Goal: Transaction & Acquisition: Book appointment/travel/reservation

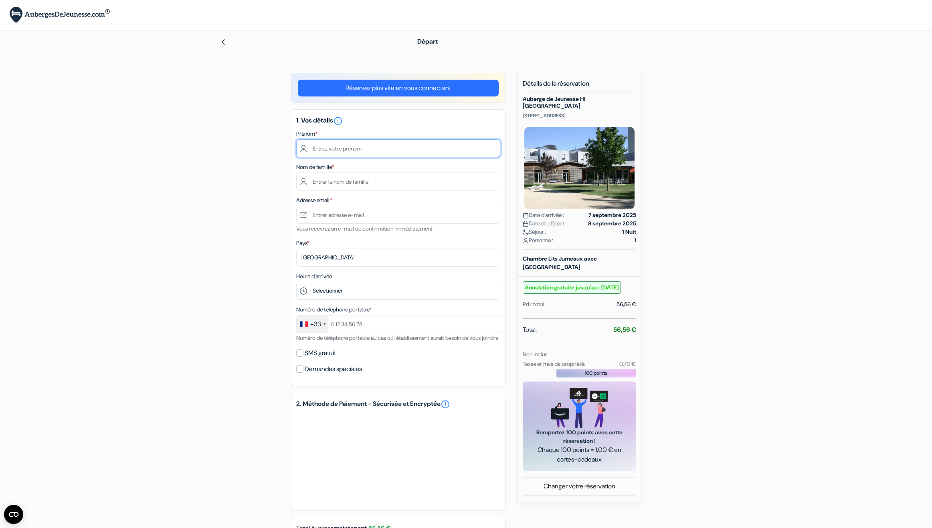
click at [341, 152] on input "text" at bounding box center [398, 148] width 204 height 18
type input "Nathan"
click at [328, 186] on input "text" at bounding box center [398, 182] width 204 height 18
type input "Strappazzon"
click at [224, 191] on div "add_box Auberge de Jeunesse HI Grenoble 10 Avenue du Gresivaudan, Échirolles, F…" at bounding box center [466, 350] width 529 height 555
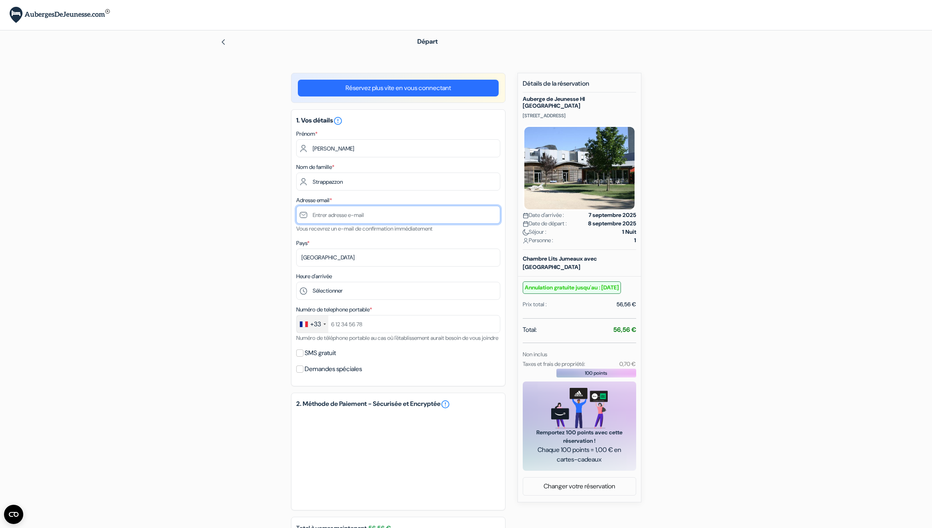
click at [314, 214] on input "text" at bounding box center [398, 215] width 204 height 18
type input "[EMAIL_ADDRESS][DOMAIN_NAME]"
click at [280, 256] on div "add_box Auberge de Jeunesse HI Grenoble 10 Avenue du Gresivaudan, Échirolles, F…" at bounding box center [466, 350] width 529 height 555
click at [296, 282] on select "Sélectionner 14:00 15:00 16:00 17:00 18:00 19:00 20:00 21:00 22:00" at bounding box center [398, 291] width 204 height 18
click at [357, 325] on input "text" at bounding box center [398, 324] width 204 height 18
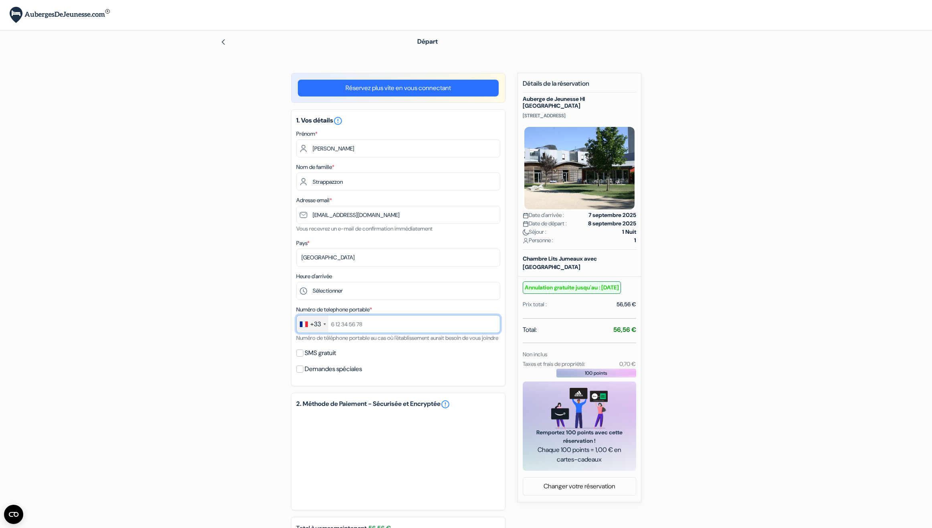
type input "è"
type input "768155472"
click at [299, 357] on input "SMS gratuit" at bounding box center [299, 353] width 7 height 7
checkbox input "true"
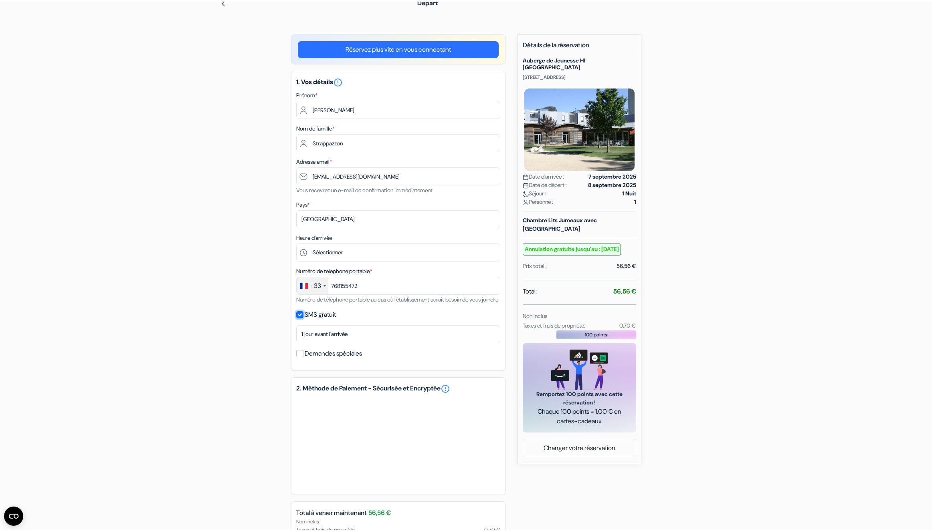
scroll to position [41, 0]
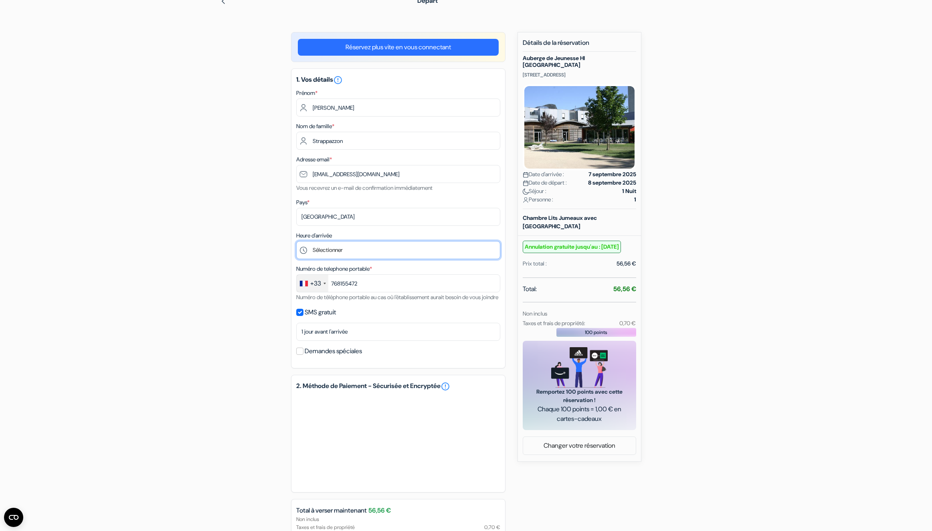
click at [296, 241] on select "Sélectionner 14:00 15:00 16:00 17:00 18:00 19:00 20:00 21:00 22:00" at bounding box center [398, 250] width 204 height 18
select select "21"
click option "21:00" at bounding box center [0, 0] width 0 height 0
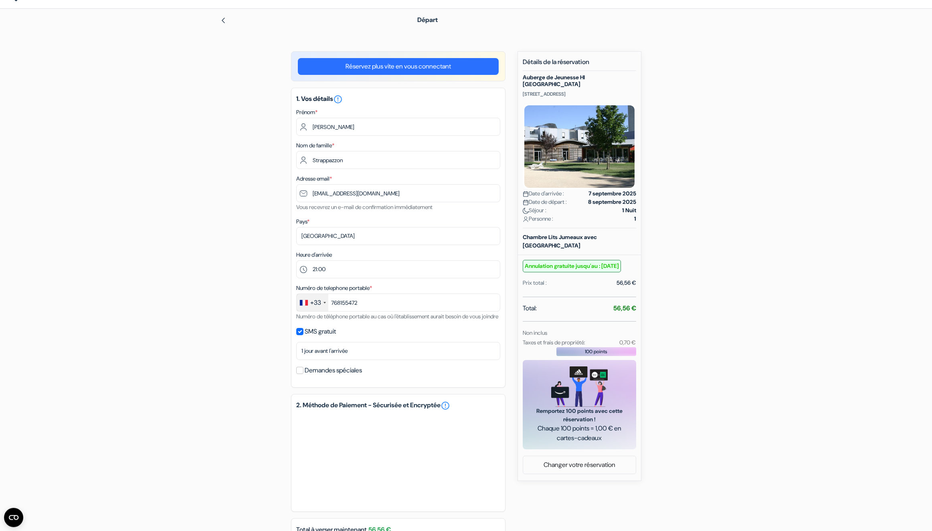
scroll to position [14, 0]
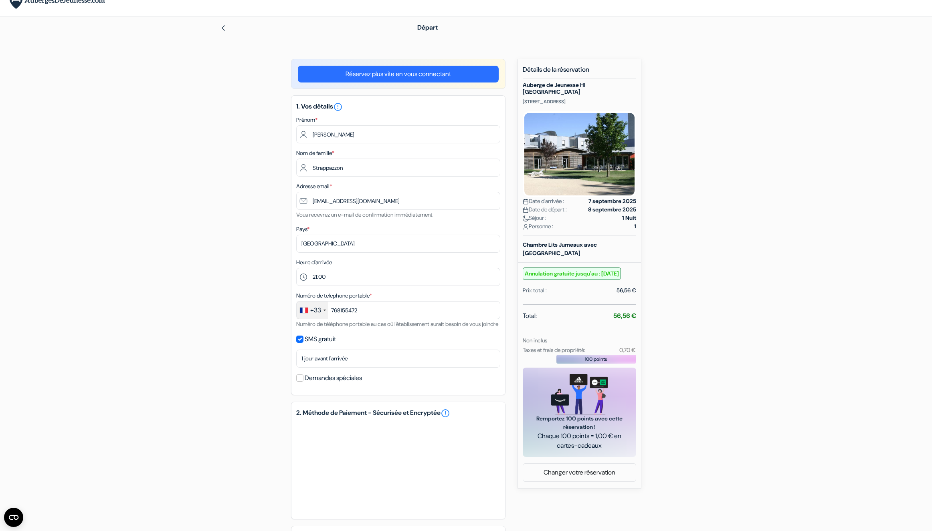
click at [260, 99] on div "add_box Auberge de Jeunesse HI Grenoble 10 Avenue du Gresivaudan, Échirolles, F…" at bounding box center [466, 347] width 529 height 577
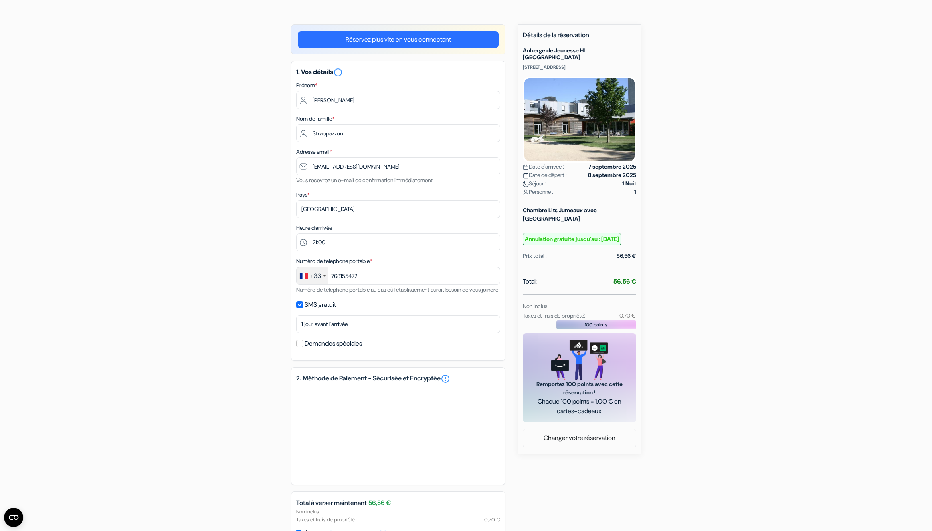
scroll to position [55, 0]
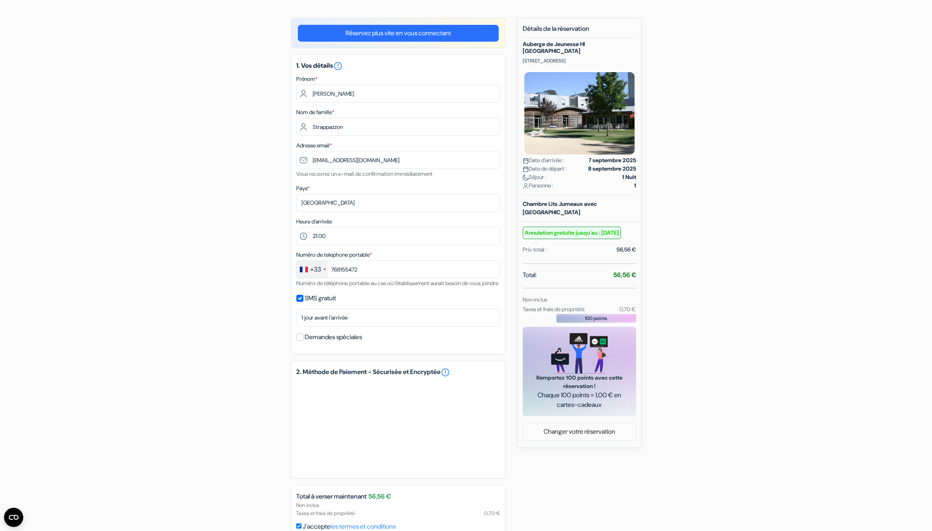
click at [389, 28] on link "Réservez plus vite en vous connectant" at bounding box center [398, 33] width 201 height 17
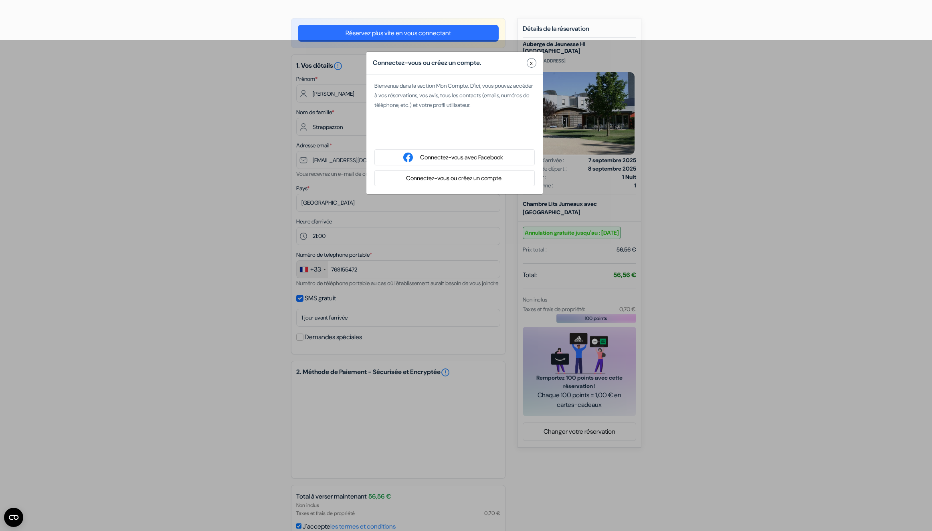
click at [430, 133] on div "Se connecter avec Google. S'ouvre dans un nouvel onglet." at bounding box center [454, 137] width 160 height 18
click at [418, 136] on div "Se connecter avec Google. S'ouvre dans un nouvel onglet." at bounding box center [454, 137] width 160 height 18
click at [440, 137] on div "Se connecter avec Google. S'ouvre dans un nouvel onglet." at bounding box center [454, 137] width 160 height 18
type input "Zon"
type input "axomfab@gmail.com"
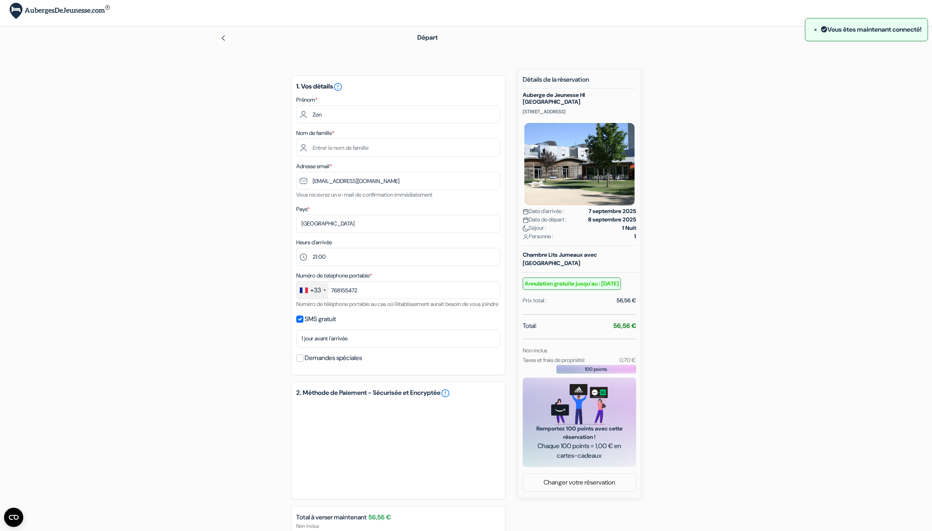
scroll to position [0, 0]
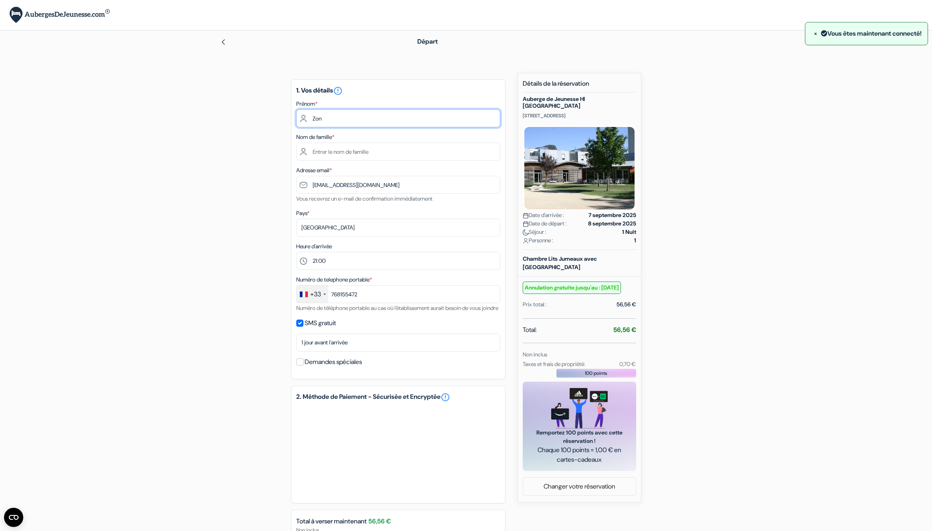
click at [338, 119] on input "Zon" at bounding box center [398, 118] width 204 height 18
drag, startPoint x: 333, startPoint y: 117, endPoint x: 289, endPoint y: 117, distance: 44.1
click at [296, 117] on input "Zon" at bounding box center [398, 118] width 204 height 18
type input "n"
type input "Nathan"
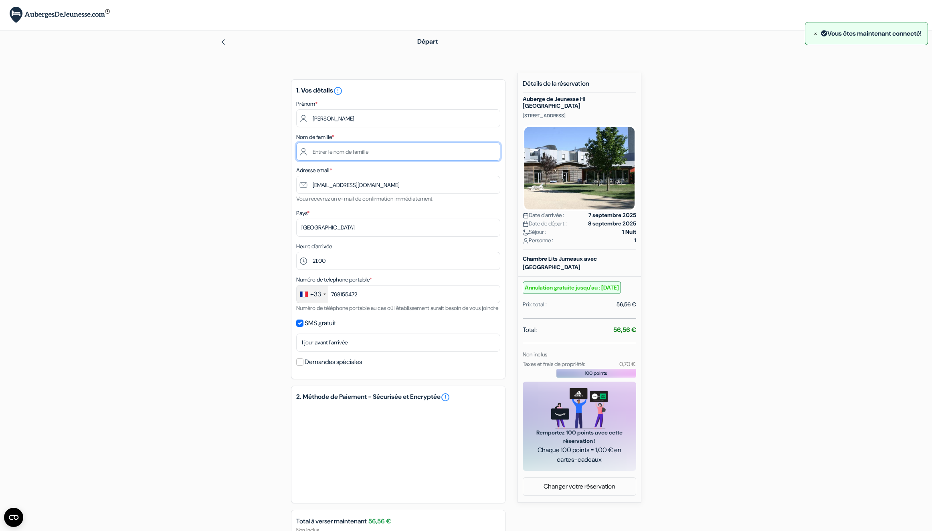
click at [349, 149] on input "text" at bounding box center [398, 152] width 204 height 18
type input "Strappazzon"
click at [223, 221] on div "add_box Auberge de Jeunesse HI Grenoble 10 Avenue du Gresivaudan, Échirolles, F…" at bounding box center [466, 346] width 529 height 547
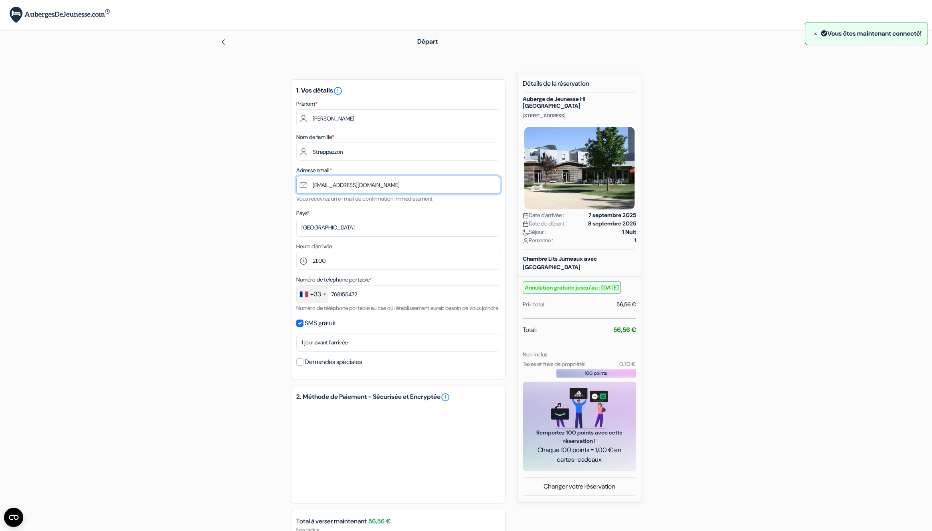
drag, startPoint x: 374, startPoint y: 183, endPoint x: 254, endPoint y: 175, distance: 120.9
click at [296, 176] on input "axomfab@gmail.com" at bounding box center [398, 185] width 204 height 18
click at [381, 190] on input "axomfab@gmail.com" at bounding box center [398, 185] width 204 height 18
drag, startPoint x: 236, startPoint y: 188, endPoint x: 224, endPoint y: 189, distance: 12.0
click at [296, 189] on input "axomfab@gmail.com" at bounding box center [398, 185] width 204 height 18
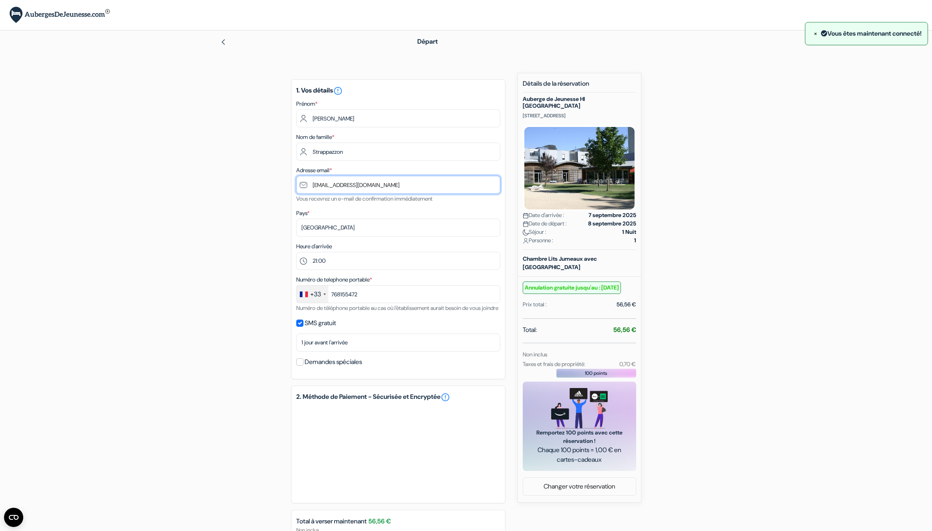
type input "[EMAIL_ADDRESS][DOMAIN_NAME]"
click at [135, 230] on form "Départ add_box Auberge de Jeunesse HI Grenoble 10 Avenue du Gresivaudan, Échiro…" at bounding box center [466, 315] width 932 height 570
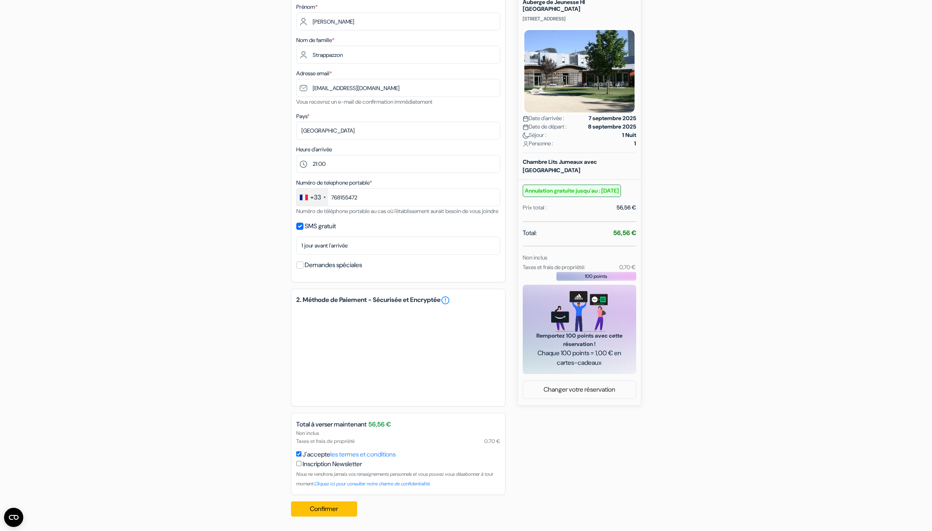
scroll to position [107, 0]
click at [340, 508] on button "Confirmer Loading..." at bounding box center [324, 509] width 67 height 15
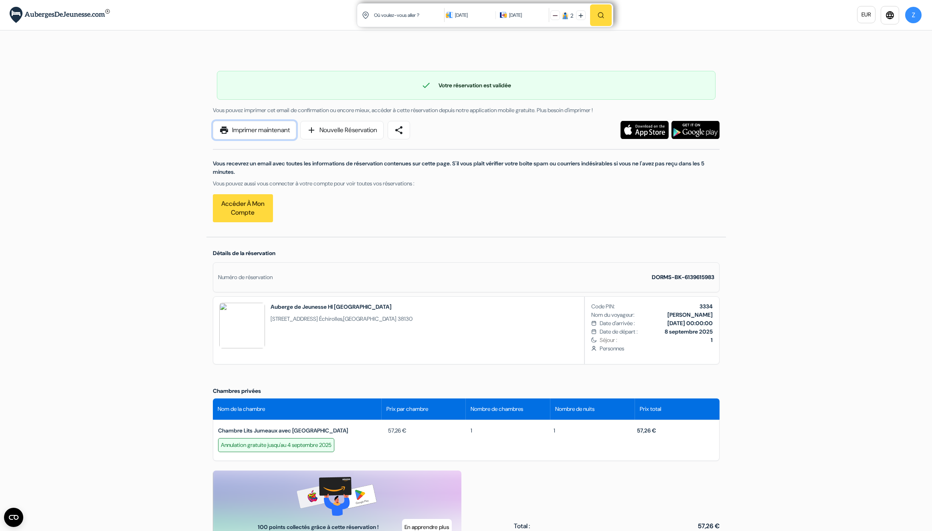
click at [262, 133] on link "print Imprimer maintenant" at bounding box center [254, 130] width 83 height 18
click at [262, 131] on link "print Imprimer maintenant" at bounding box center [254, 130] width 83 height 18
